Goal: Task Accomplishment & Management: Manage account settings

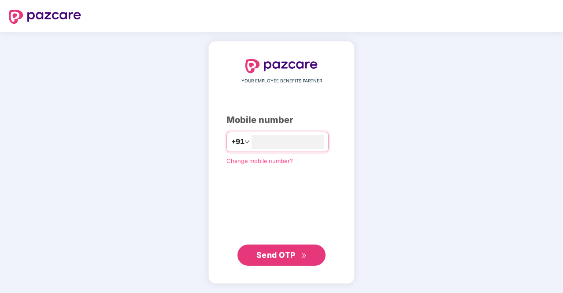
type input "**********"
click at [292, 260] on span "Send OTP" at bounding box center [281, 255] width 51 height 12
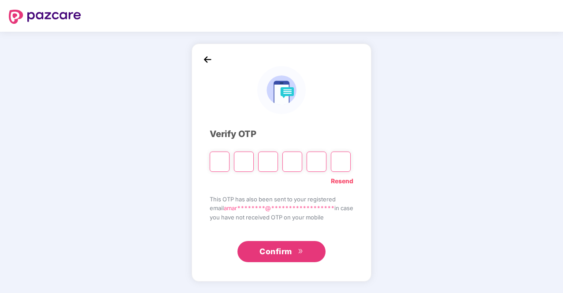
type input "*"
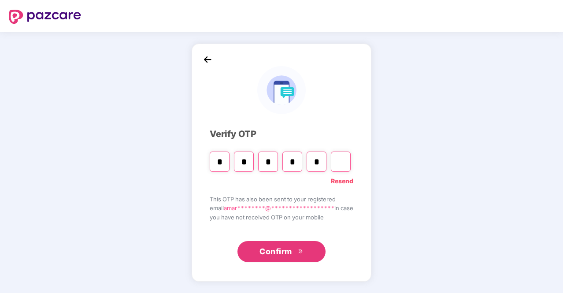
type input "*"
